Goal: Use online tool/utility: Utilize a website feature to perform a specific function

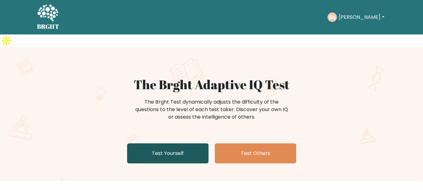
click at [178, 143] on link "Test Yourself" at bounding box center [167, 153] width 81 height 20
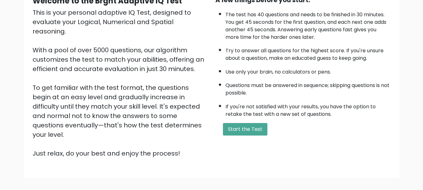
scroll to position [97, 0]
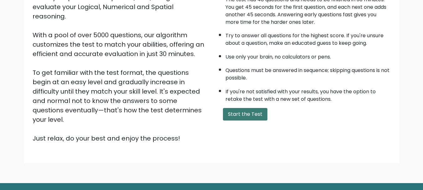
click at [240, 108] on button "Start the Test" at bounding box center [245, 114] width 44 height 13
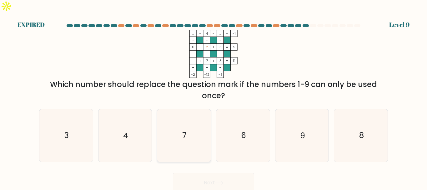
click at [171, 131] on icon "7" at bounding box center [184, 135] width 52 height 52
click at [214, 97] on input "c. 7" at bounding box center [214, 96] width 0 height 2
radio input "true"
click at [206, 170] on div "Next" at bounding box center [213, 181] width 357 height 23
click at [240, 132] on icon "6" at bounding box center [243, 135] width 52 height 52
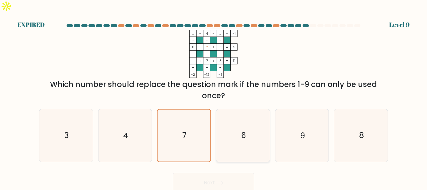
click at [214, 97] on input "d. 6" at bounding box center [214, 96] width 0 height 2
radio input "true"
